Goal: Transaction & Acquisition: Book appointment/travel/reservation

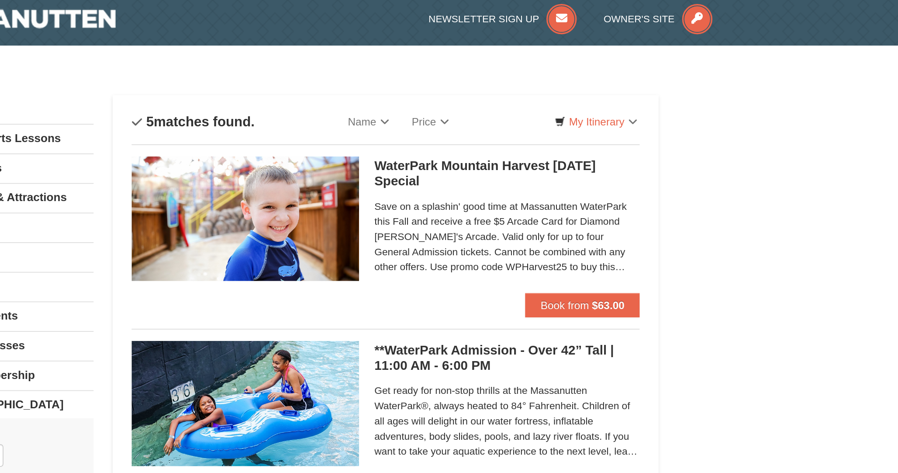
scroll to position [4, 0]
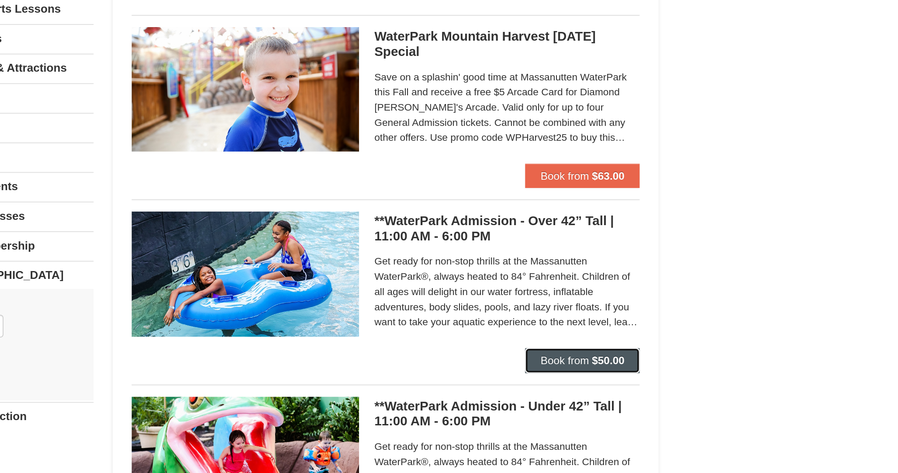
click at [604, 277] on button "Book from $50.00" at bounding box center [616, 282] width 66 height 14
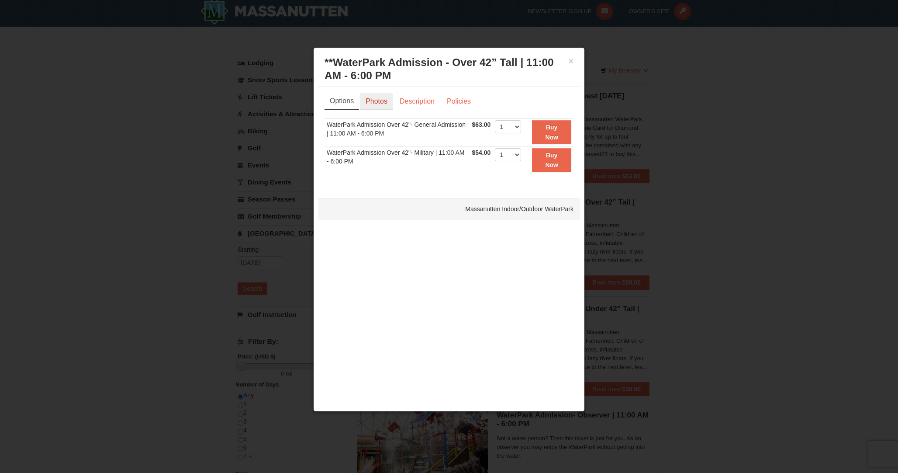
click at [369, 95] on link "Photos" at bounding box center [376, 101] width 33 height 17
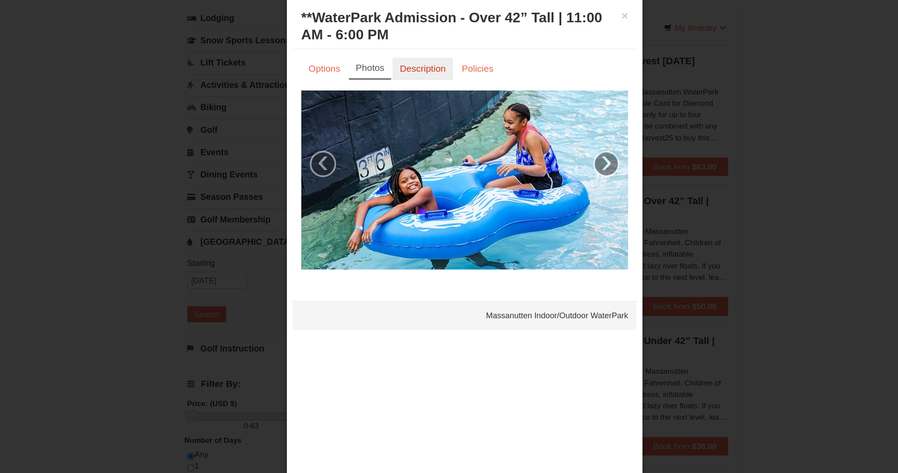
click at [427, 99] on link "Description" at bounding box center [417, 101] width 46 height 17
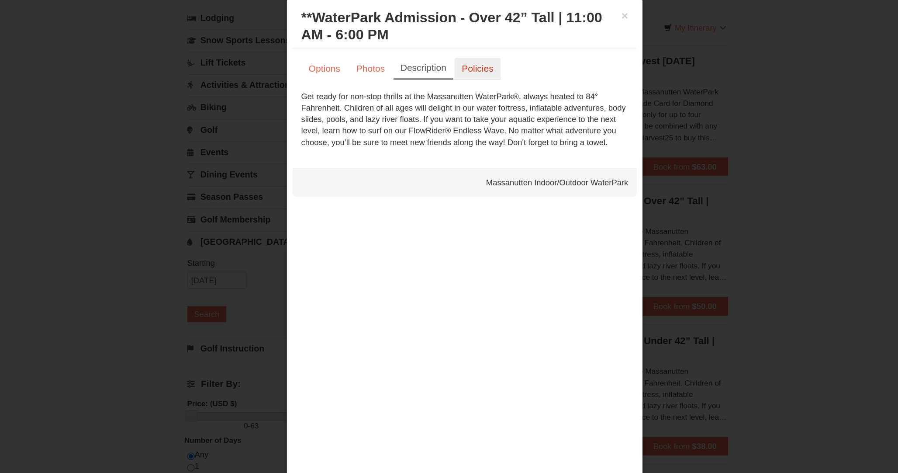
click at [458, 104] on link "Policies" at bounding box center [458, 101] width 35 height 17
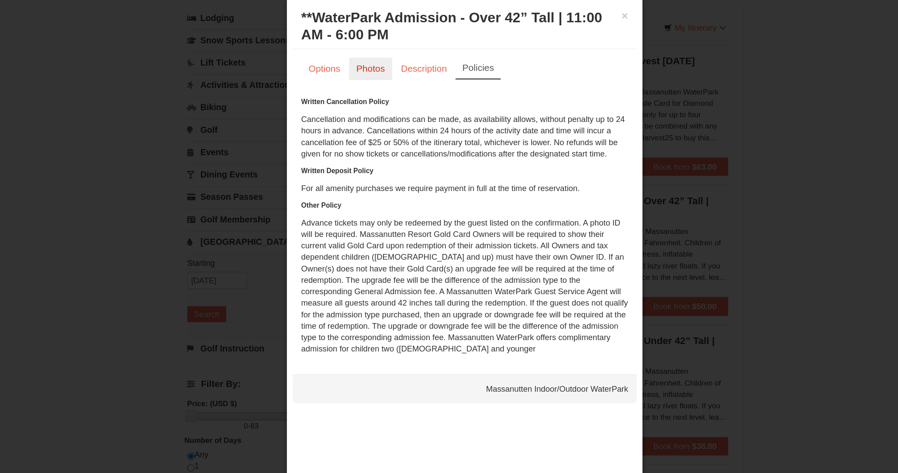
click at [375, 104] on link "Photos" at bounding box center [377, 101] width 33 height 17
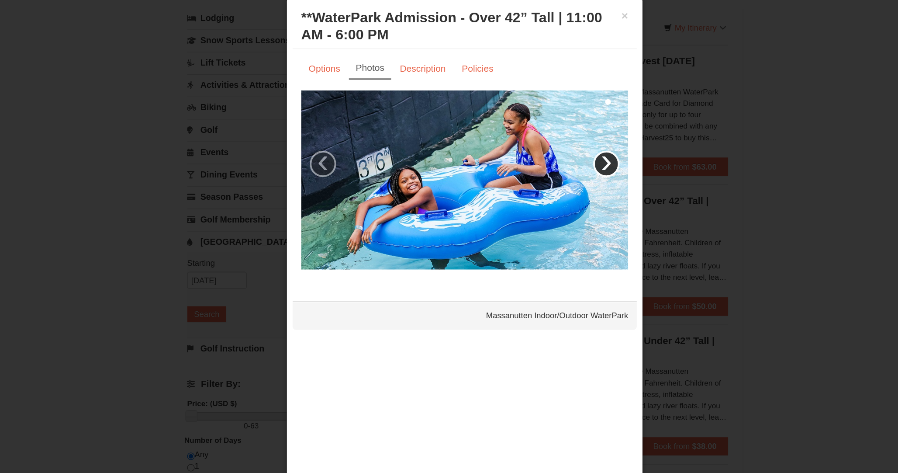
click at [556, 177] on link "›" at bounding box center [557, 174] width 20 height 20
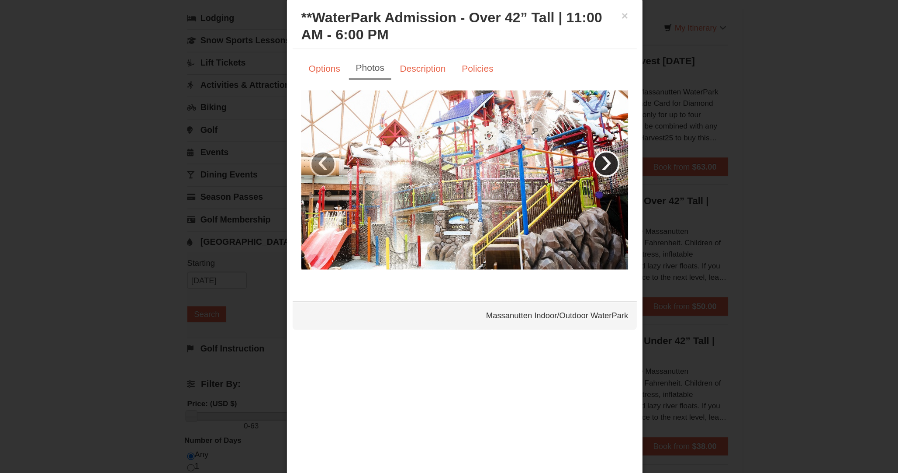
click at [555, 177] on link "›" at bounding box center [557, 174] width 20 height 20
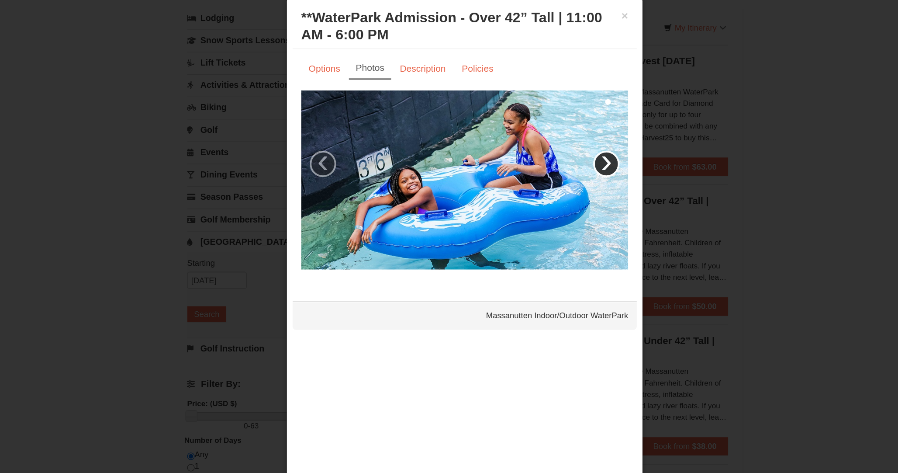
click at [555, 177] on link "›" at bounding box center [557, 174] width 20 height 20
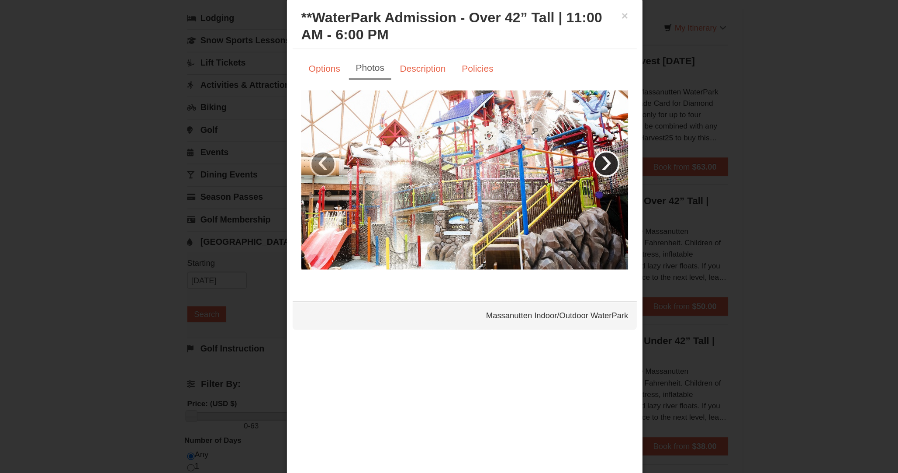
click at [555, 177] on link "›" at bounding box center [557, 174] width 20 height 20
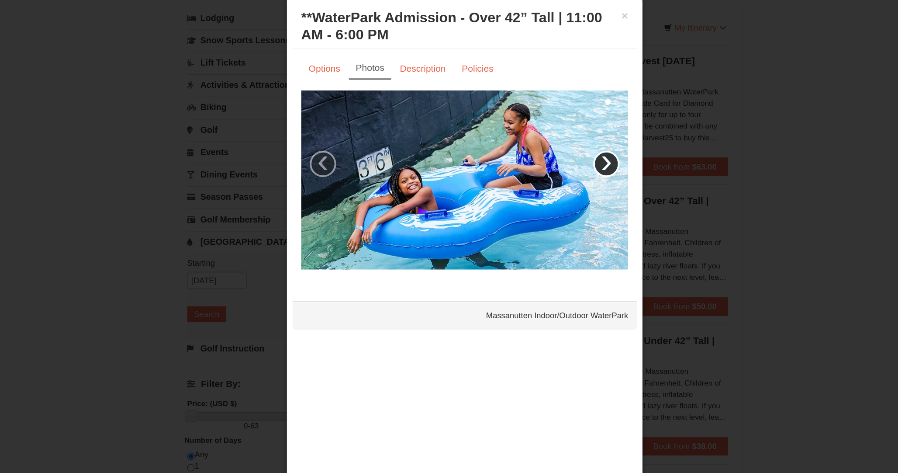
click at [555, 177] on link "›" at bounding box center [557, 174] width 20 height 20
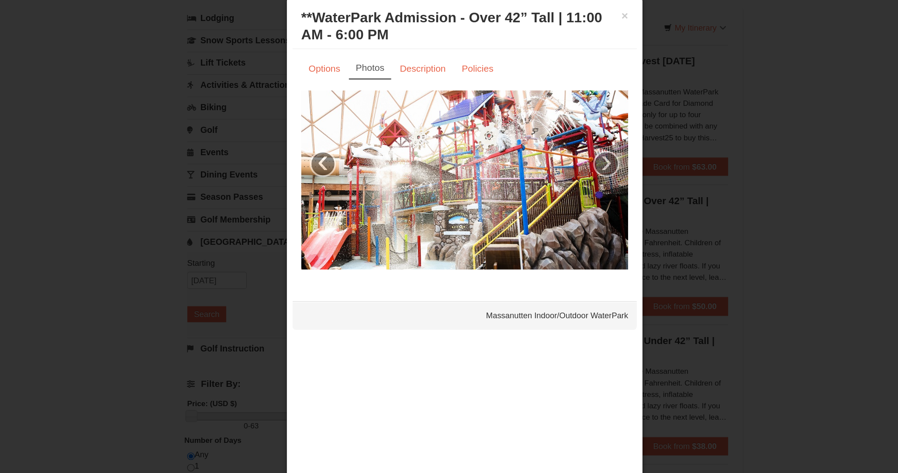
click at [536, 288] on div "Massanutten Indoor/Outdoor WaterPark" at bounding box center [449, 289] width 262 height 22
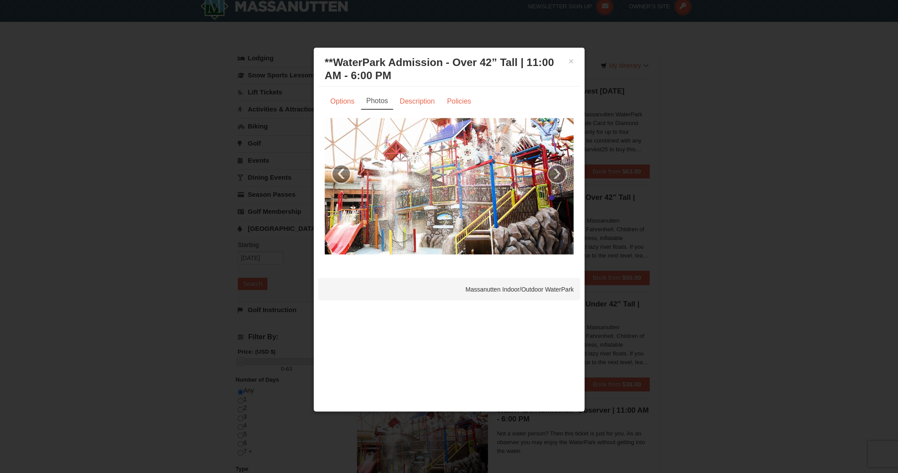
scroll to position [9, 0]
click at [573, 60] on button "×" at bounding box center [570, 61] width 5 height 9
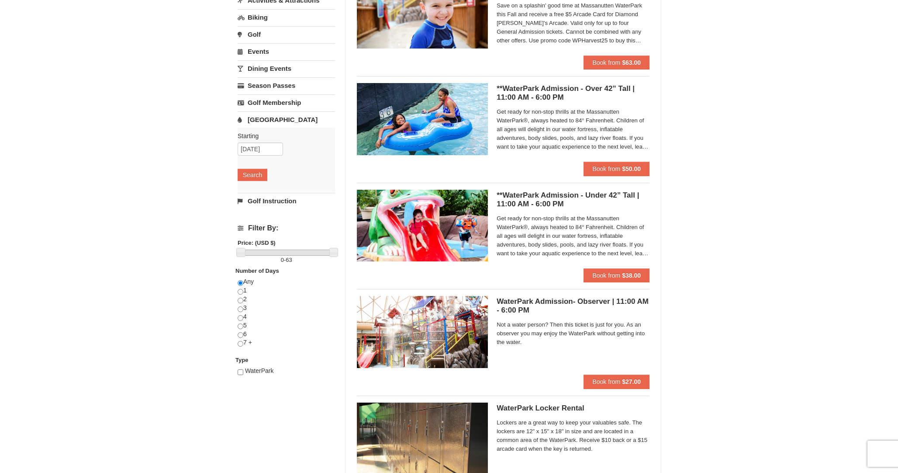
scroll to position [0, 0]
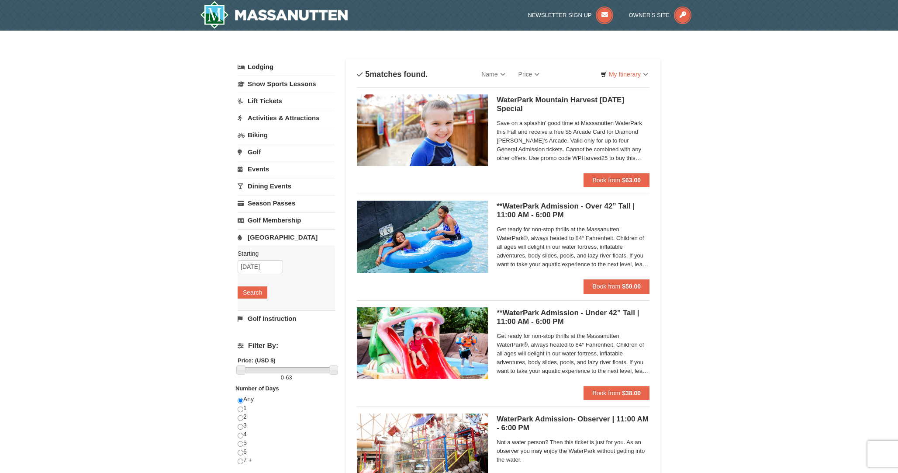
click at [682, 237] on div "× Categories List Filter My Itinerary Questions? [PHONE_NUMBER] Lodging Arrival…" at bounding box center [449, 337] width 898 height 612
